Goal: Navigation & Orientation: Find specific page/section

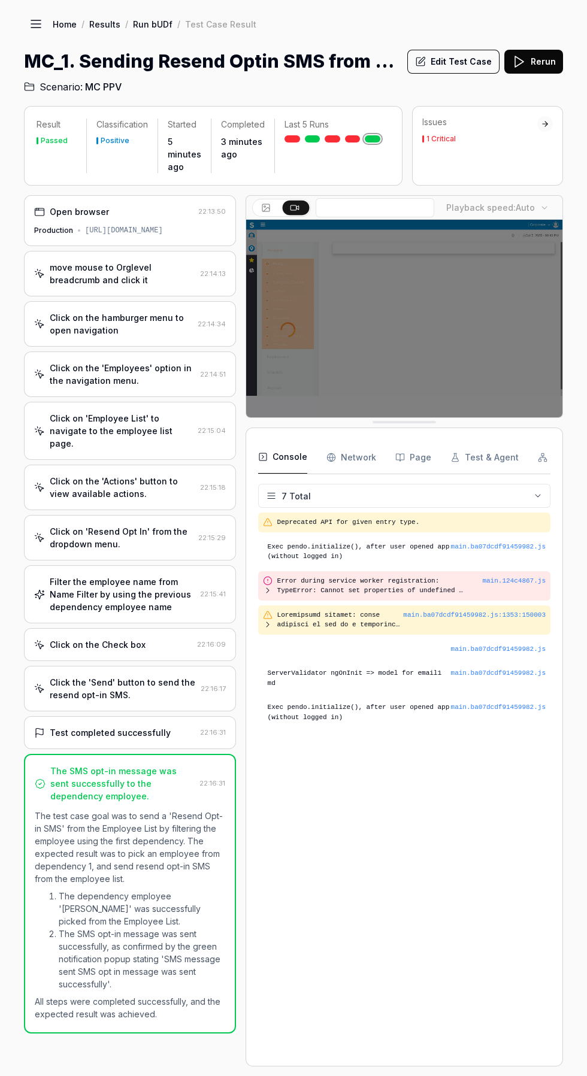
click at [31, 29] on icon at bounding box center [36, 24] width 14 height 14
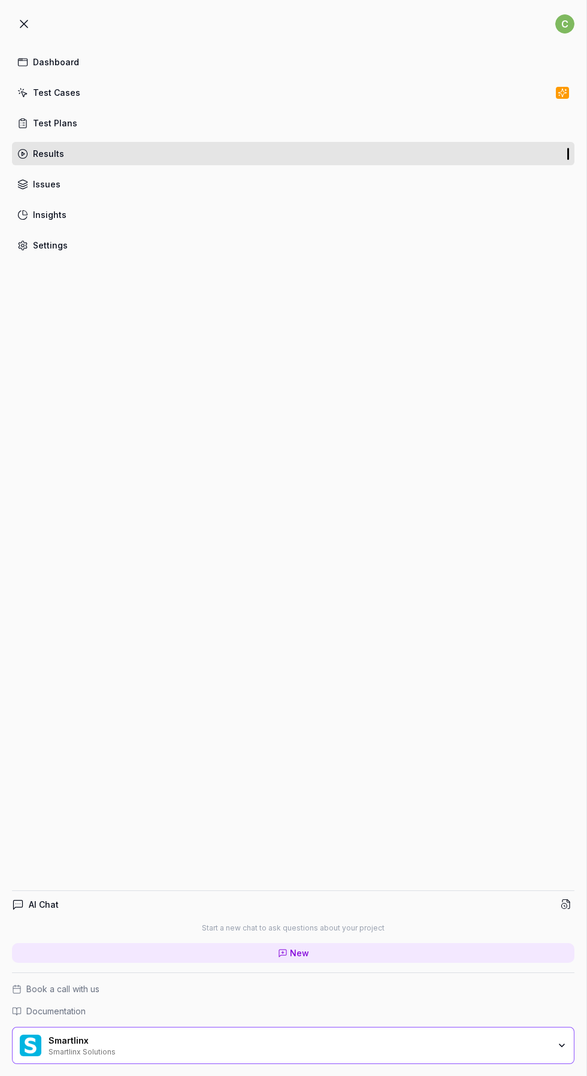
click at [53, 87] on div "Test Cases" at bounding box center [56, 92] width 47 height 13
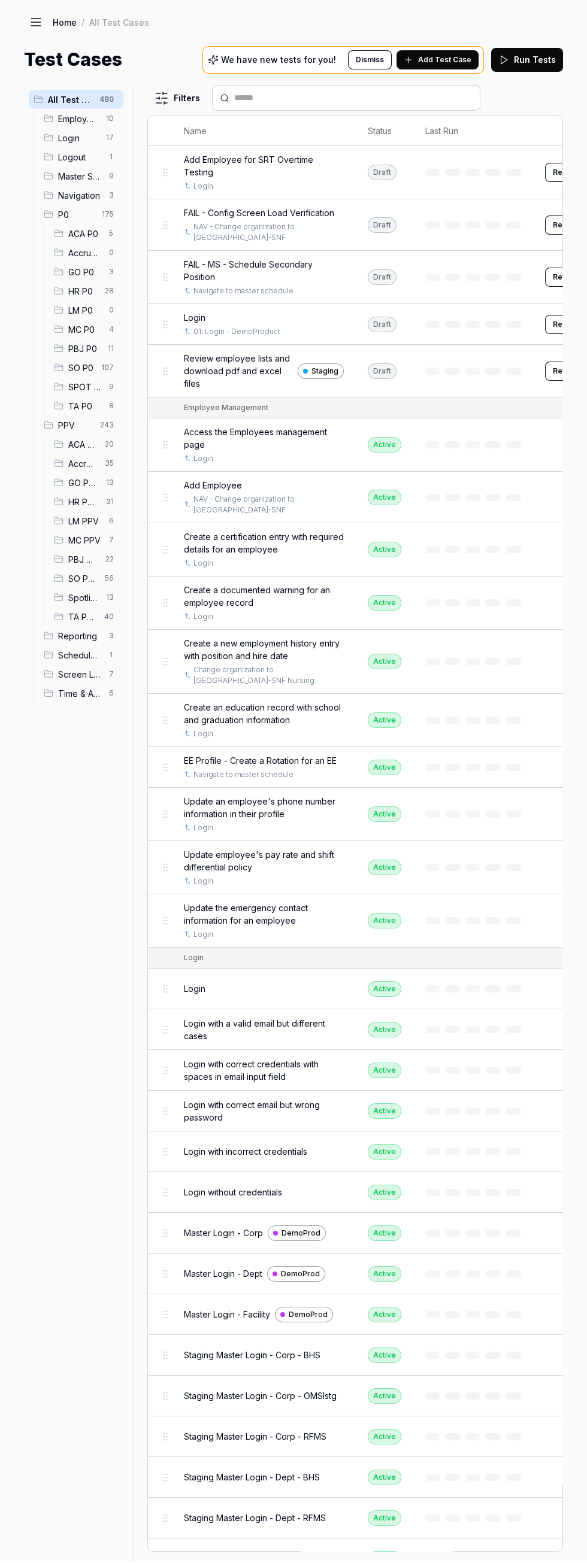
click at [102, 557] on span "22" at bounding box center [110, 561] width 18 height 14
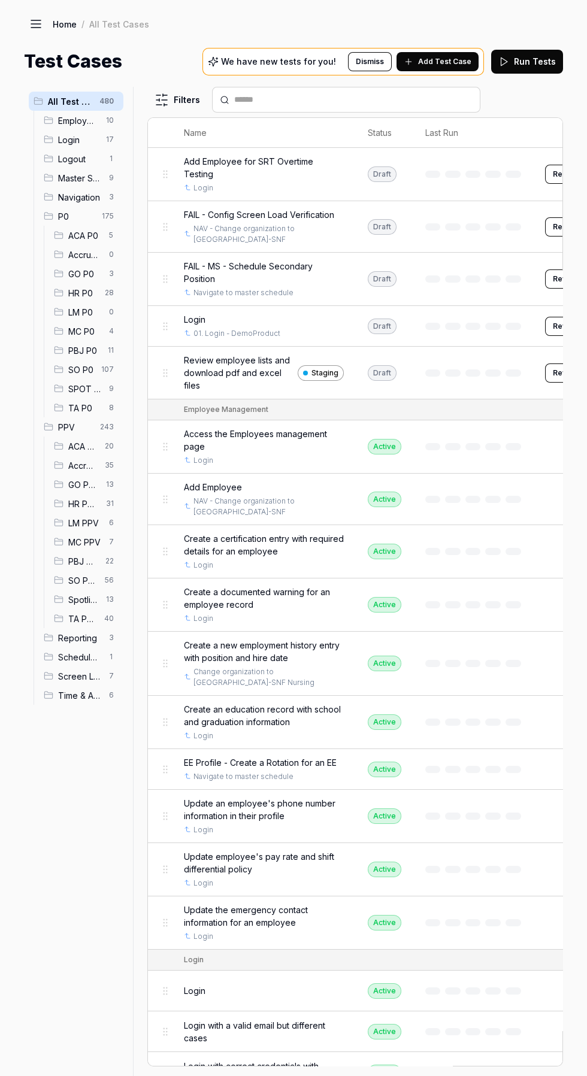
click at [85, 540] on span "MC PPV" at bounding box center [85, 542] width 34 height 13
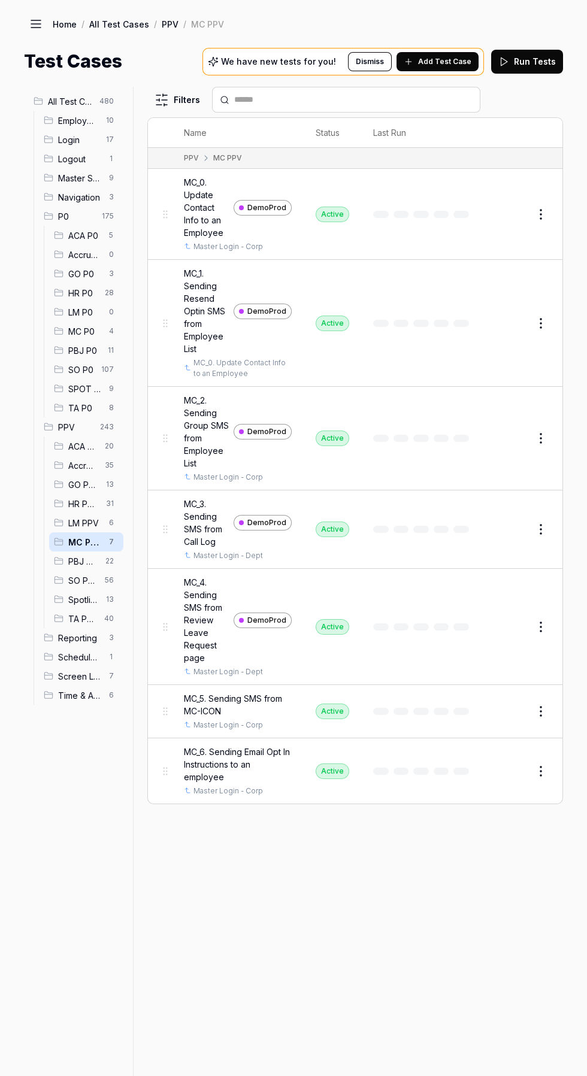
click at [82, 471] on span "Accruals PPV" at bounding box center [82, 465] width 29 height 13
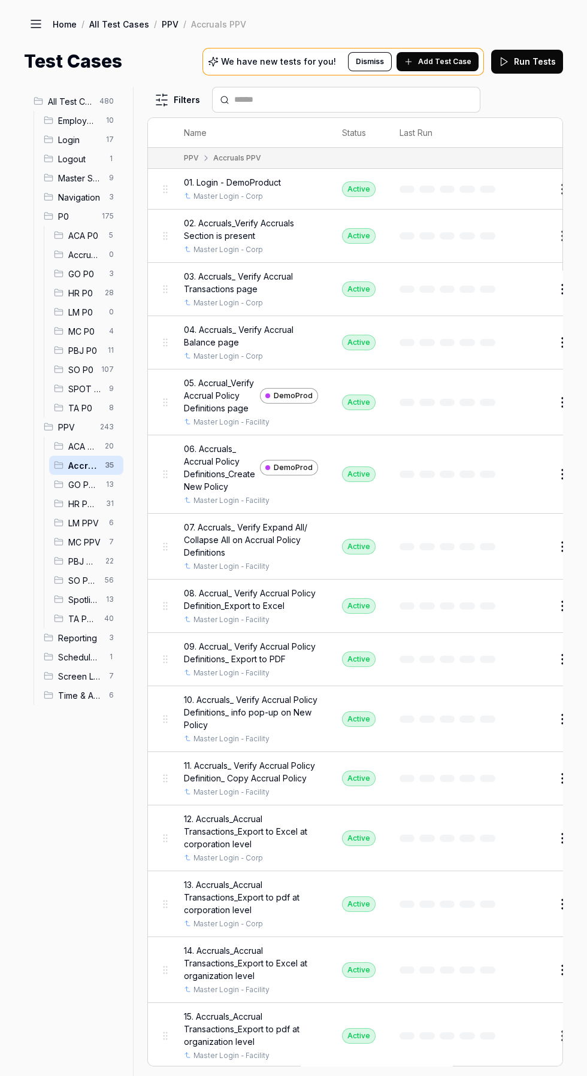
click at [81, 488] on span "GO PPV" at bounding box center [83, 484] width 31 height 13
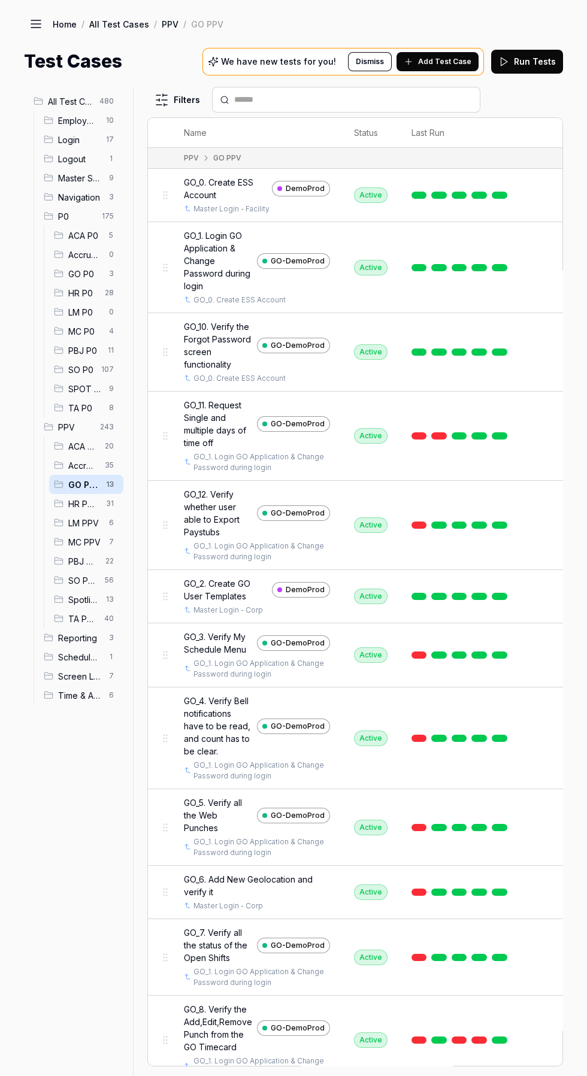
click at [111, 542] on span "7" at bounding box center [111, 542] width 14 height 14
click at [105, 542] on span "7" at bounding box center [111, 542] width 14 height 14
click at [85, 542] on span "MC PPV" at bounding box center [85, 542] width 34 height 13
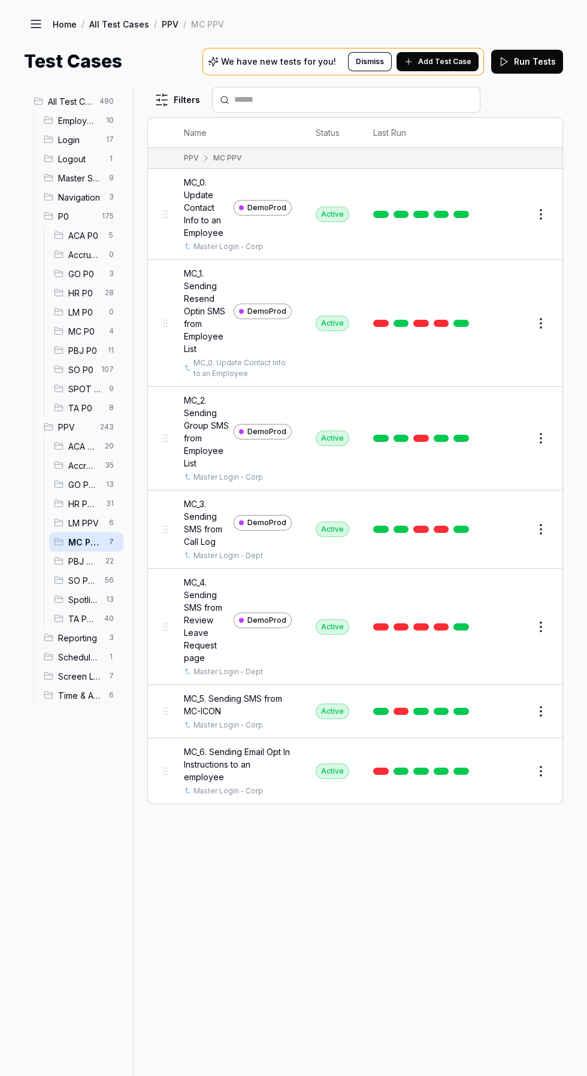
click at [102, 505] on span "31" at bounding box center [109, 503] width 17 height 14
click at [86, 521] on span "LM PPV" at bounding box center [85, 523] width 34 height 13
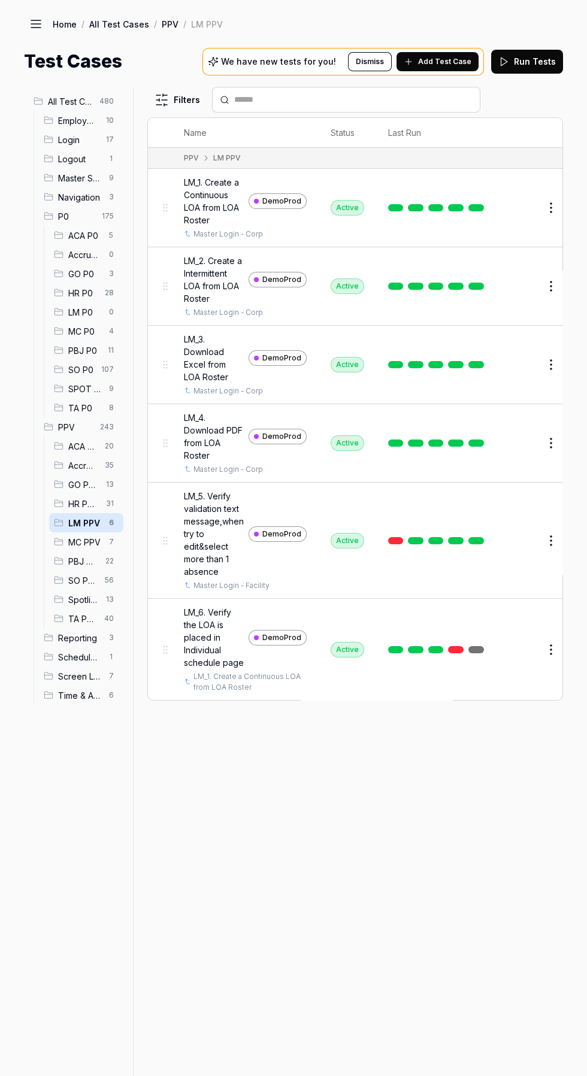
click at [86, 544] on span "MC PPV" at bounding box center [85, 542] width 34 height 13
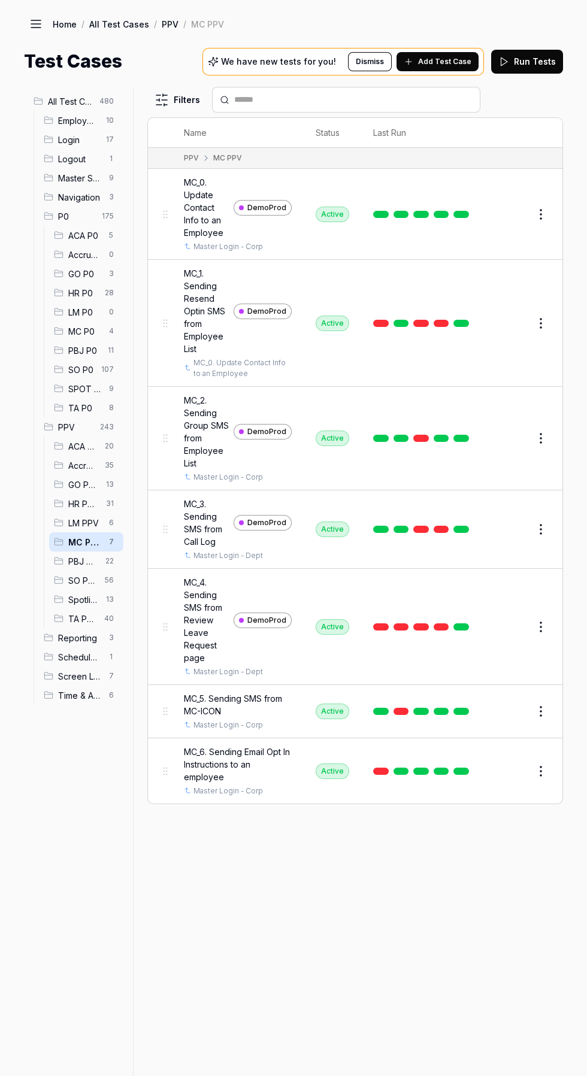
click at [102, 466] on span "35" at bounding box center [109, 465] width 19 height 14
click at [101, 465] on span "35" at bounding box center [109, 465] width 19 height 14
click at [72, 480] on span "GO PPV" at bounding box center [83, 484] width 31 height 13
